Goal: Task Accomplishment & Management: Complete application form

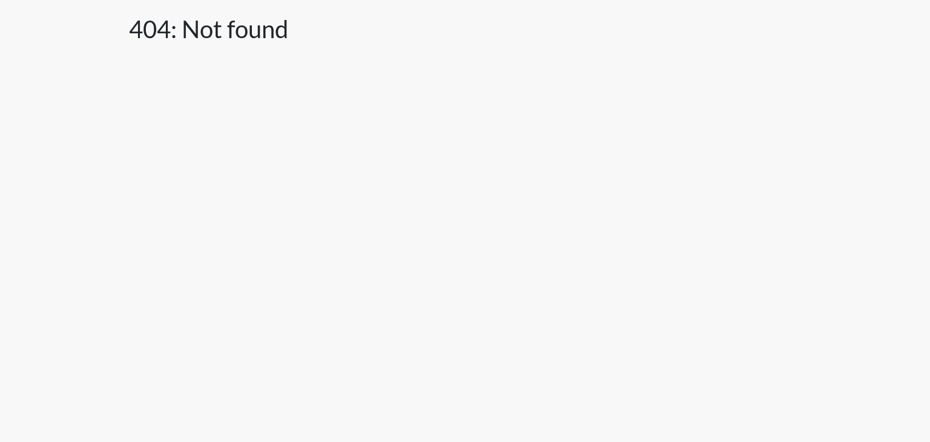
click at [625, 134] on body "404: Not found" at bounding box center [465, 221] width 930 height 442
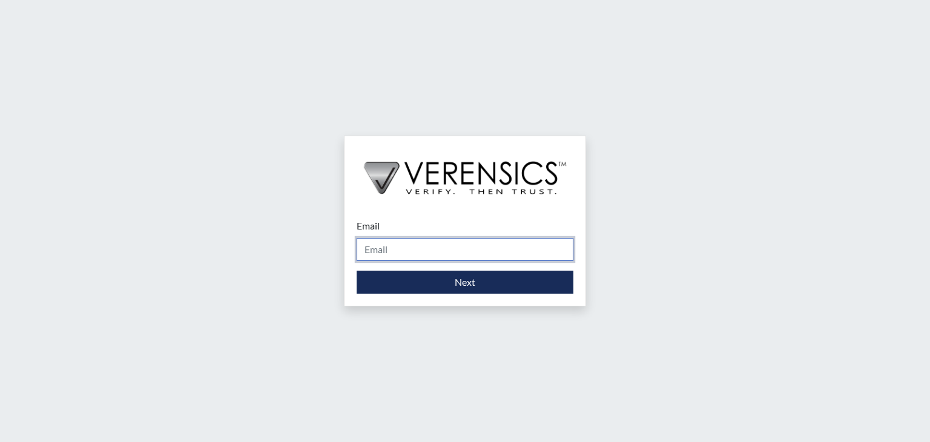
click at [425, 250] on input "Email" at bounding box center [465, 249] width 217 height 23
type input "[PERSON_NAME][EMAIL_ADDRESS][DOMAIN_NAME]"
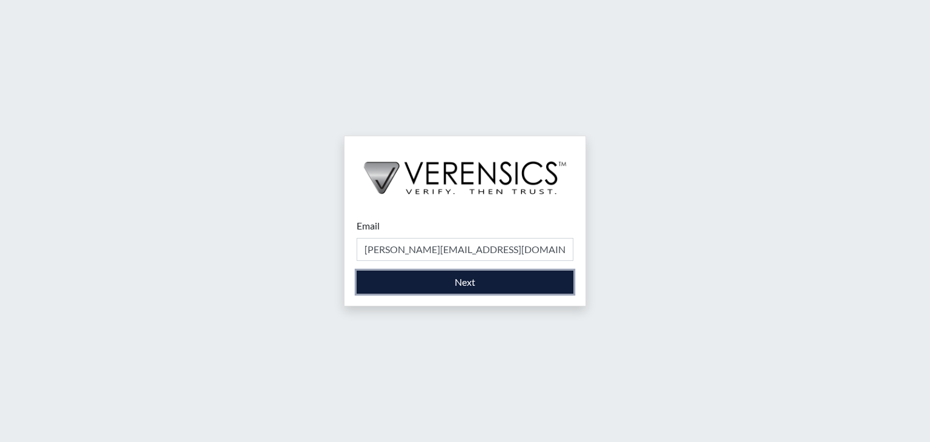
click at [461, 283] on button "Next" at bounding box center [465, 282] width 217 height 23
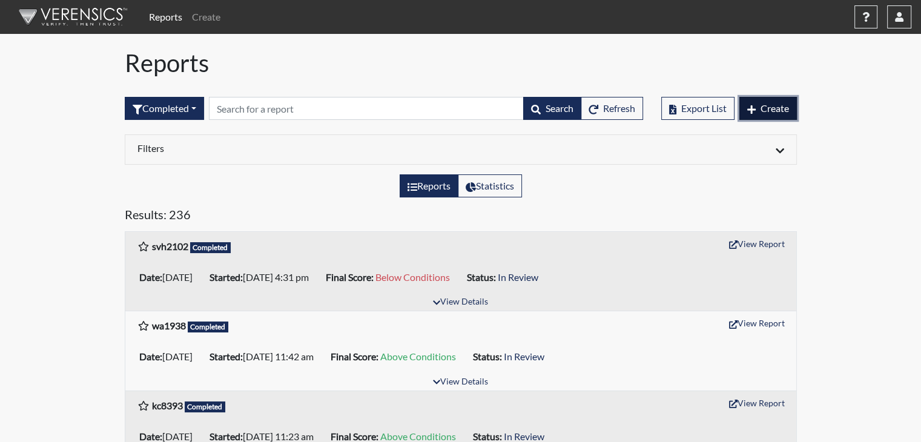
click at [773, 105] on span "Create" at bounding box center [774, 108] width 28 height 12
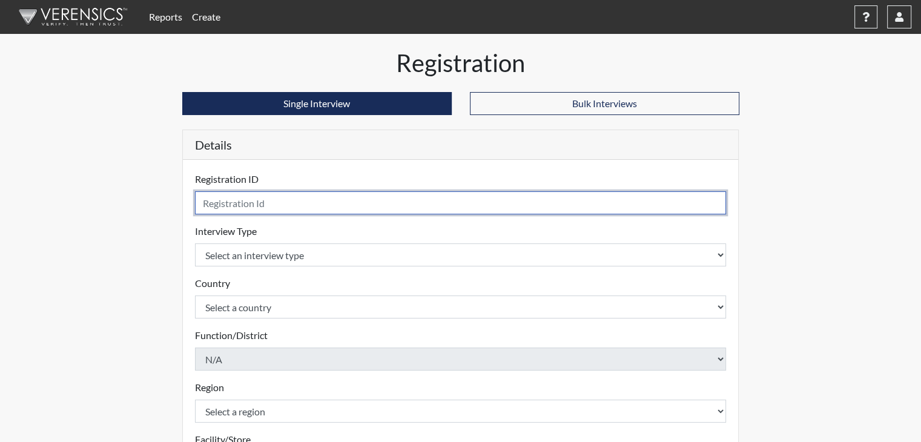
click at [348, 202] on input "text" at bounding box center [460, 202] width 531 height 23
type input "rlh0367"
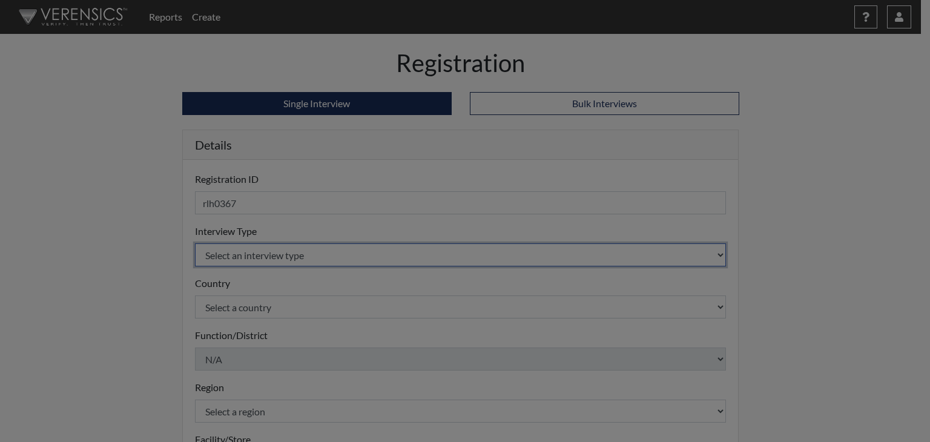
click at [353, 252] on body "Reports Create Help Center × Verensics Best Practices How to successfully use t…" at bounding box center [465, 221] width 930 height 442
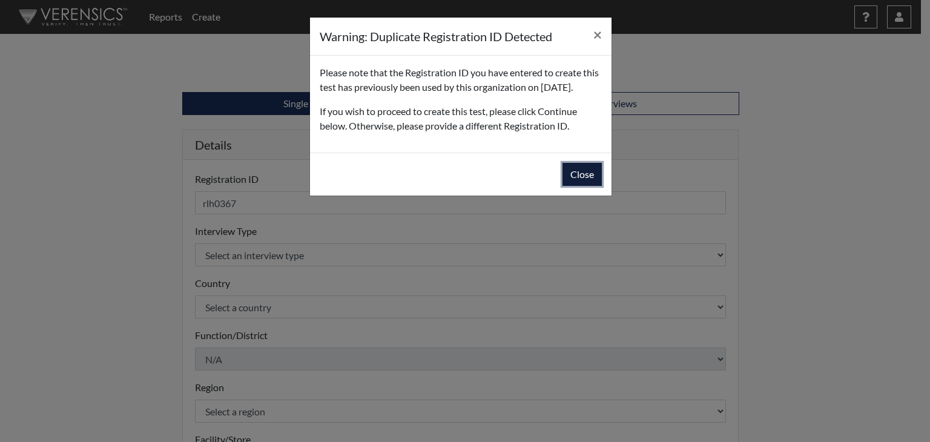
click at [570, 186] on button "Close" at bounding box center [581, 174] width 39 height 23
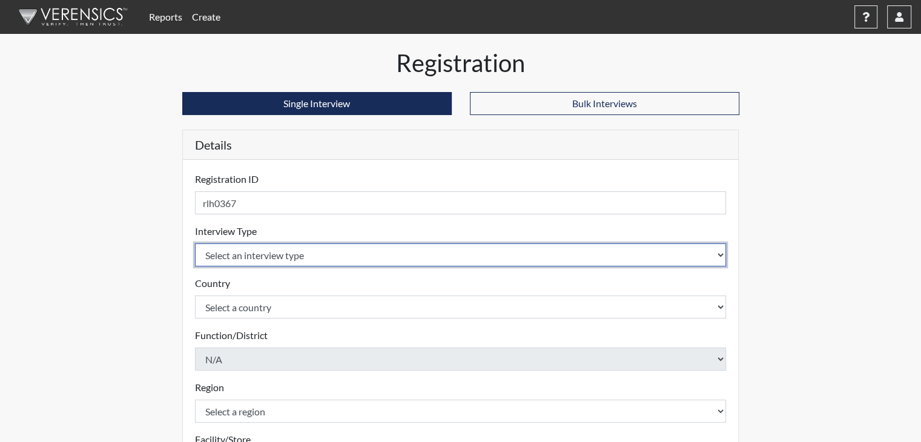
click at [404, 251] on select "Select an interview type Corrections Pre-Employment" at bounding box center [460, 254] width 531 height 23
select select "ff733e93-e1bf-11ea-9c9f-0eff0cf7eb8f"
click at [195, 243] on select "Select an interview type Corrections Pre-Employment" at bounding box center [460, 254] width 531 height 23
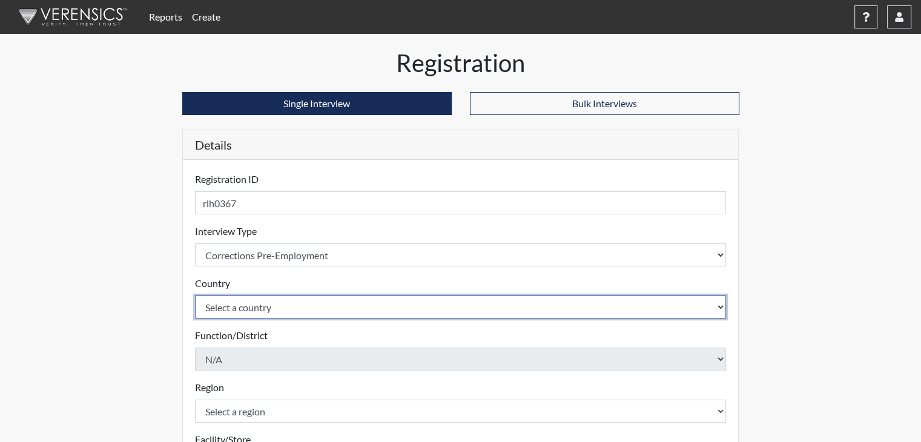
click at [390, 301] on select "Select a country [GEOGRAPHIC_DATA] [GEOGRAPHIC_DATA]" at bounding box center [460, 306] width 531 height 23
select select "united-states-of-[GEOGRAPHIC_DATA]"
click at [195, 295] on select "Select a country [GEOGRAPHIC_DATA] [GEOGRAPHIC_DATA]" at bounding box center [460, 306] width 531 height 23
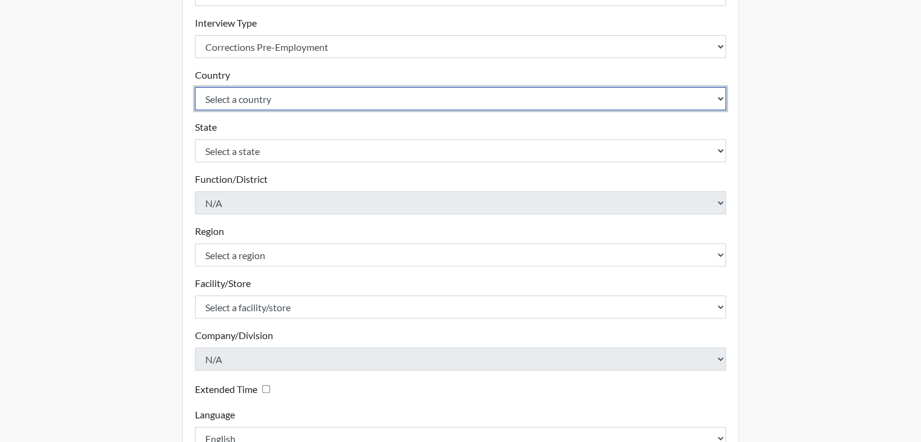
scroll to position [211, 0]
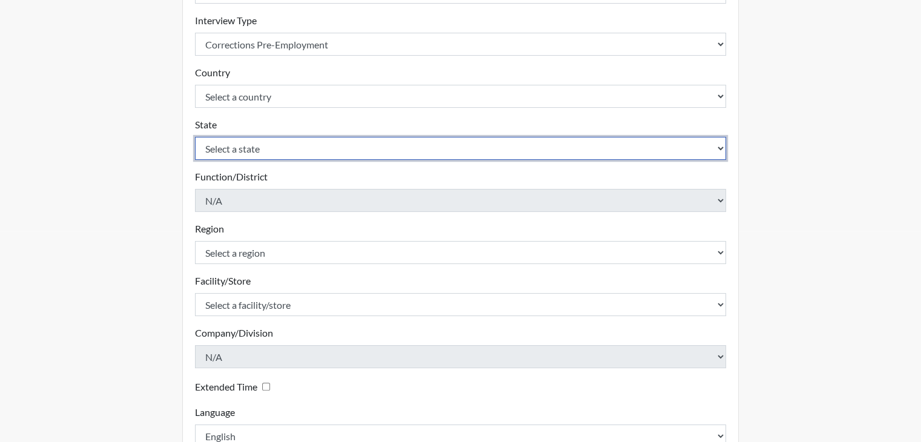
click at [324, 148] on select "Select a state [US_STATE] [US_STATE] [US_STATE] [US_STATE] [US_STATE] [US_STATE…" at bounding box center [460, 148] width 531 height 23
select select "GA"
click at [195, 137] on select "Select a state [US_STATE] [US_STATE] [US_STATE] [US_STATE] [US_STATE] [US_STATE…" at bounding box center [460, 148] width 531 height 23
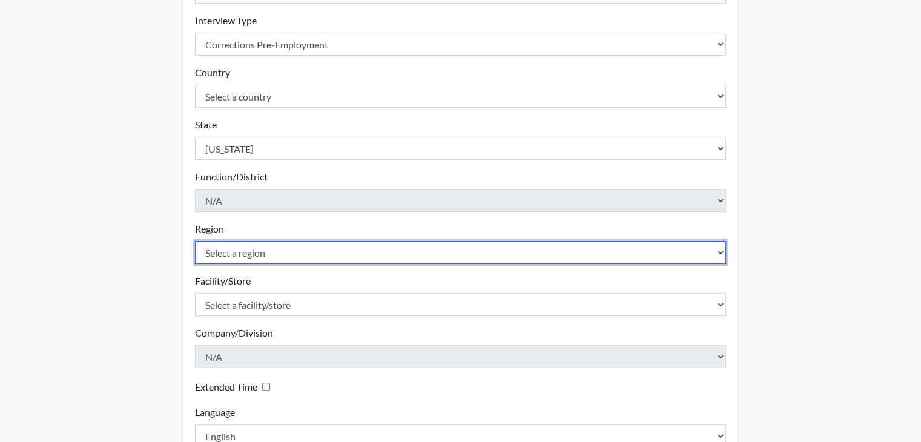
click at [275, 254] on select "Select a region [GEOGRAPHIC_DATA]" at bounding box center [460, 252] width 531 height 23
select select "743fb50d-a618-40f0-9631-f2ad6878b8a9"
click at [195, 241] on select "Select a region [GEOGRAPHIC_DATA]" at bounding box center [460, 252] width 531 height 23
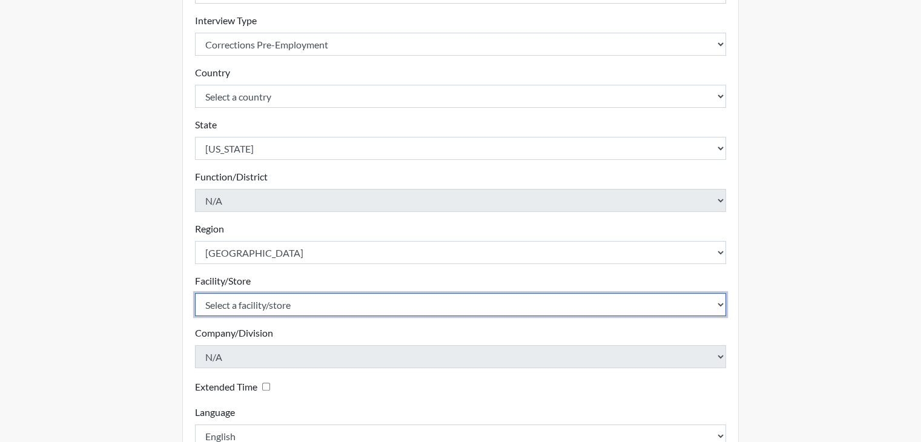
click at [300, 308] on select "Select a facility/store [PERSON_NAME]" at bounding box center [460, 304] width 531 height 23
select select "8e910059-186f-4f58-84aa-e2c3cd0b85af"
click at [195, 293] on select "Select a facility/store [PERSON_NAME]" at bounding box center [460, 304] width 531 height 23
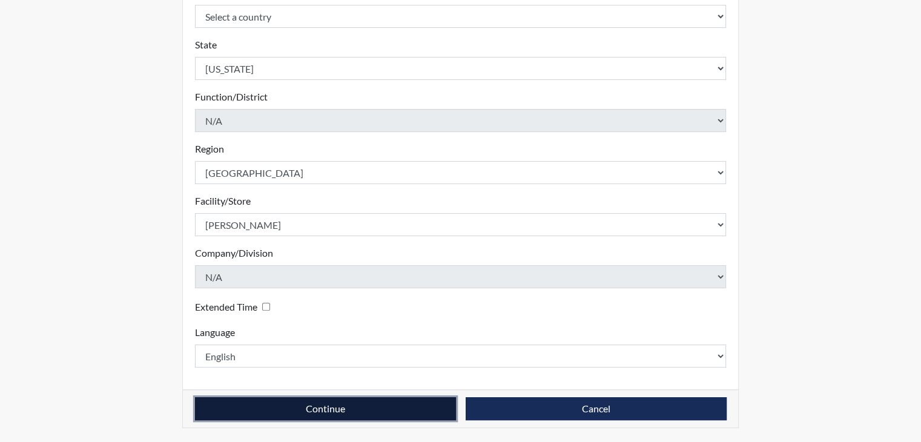
click at [331, 410] on button "Continue" at bounding box center [325, 408] width 261 height 23
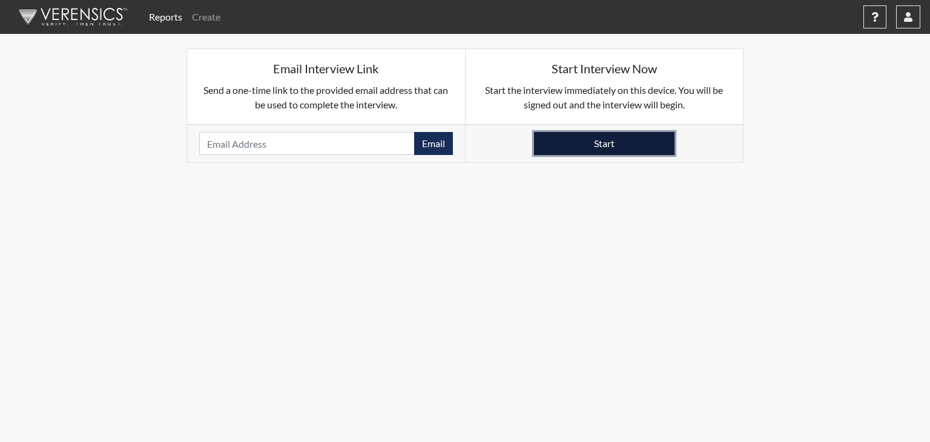
click at [640, 133] on button "Start" at bounding box center [604, 143] width 140 height 23
